Goal: Find specific page/section: Find specific page/section

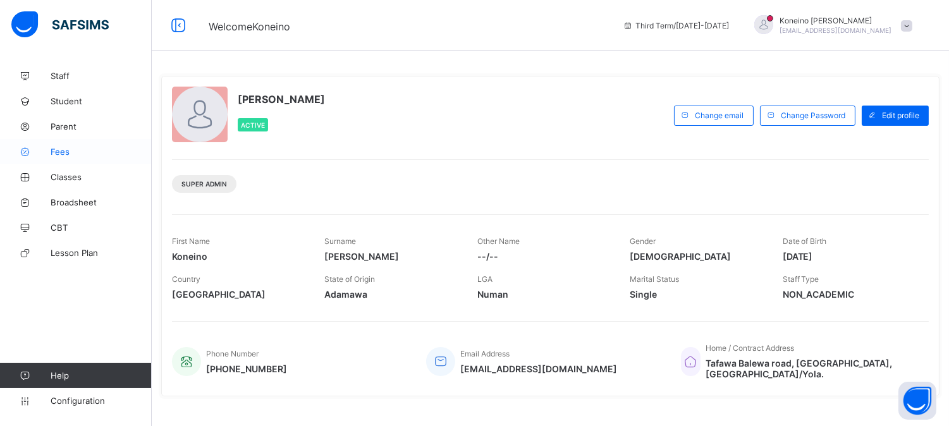
click at [60, 154] on span "Fees" at bounding box center [101, 152] width 101 height 10
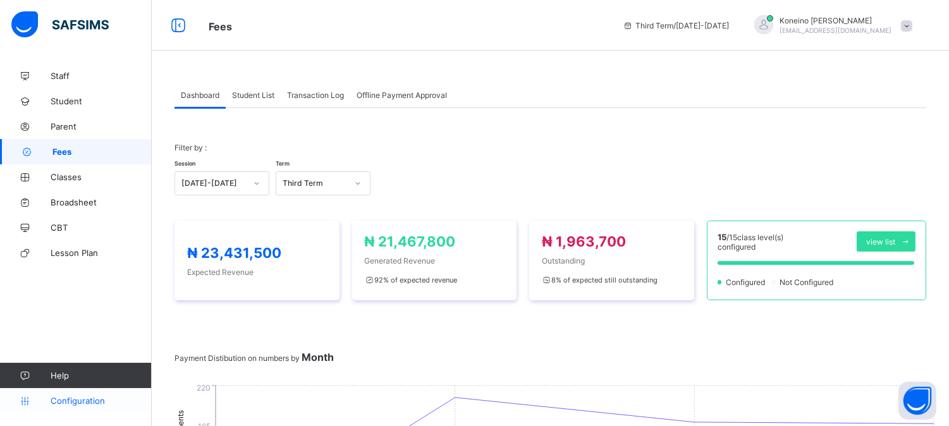
click at [80, 405] on span "Configuration" at bounding box center [101, 401] width 100 height 10
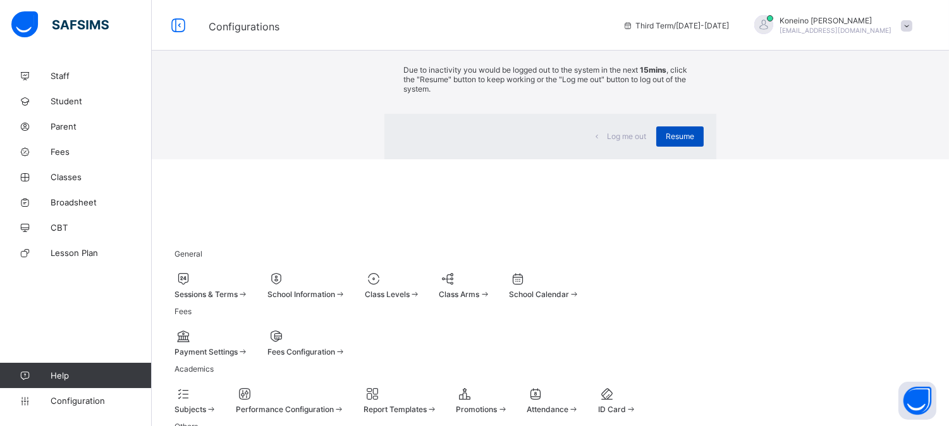
click at [666, 141] on span "Resume" at bounding box center [680, 135] width 28 height 9
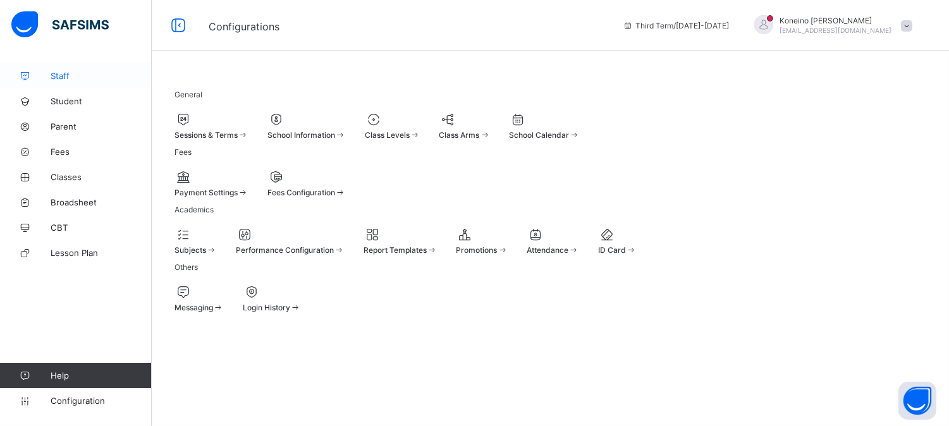
click at [64, 75] on span "Staff" at bounding box center [101, 76] width 101 height 10
